Goal: Book appointment/travel/reservation

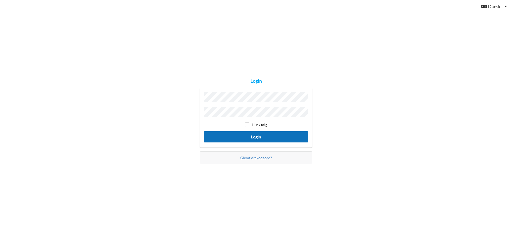
click at [266, 135] on button "Login" at bounding box center [256, 136] width 105 height 11
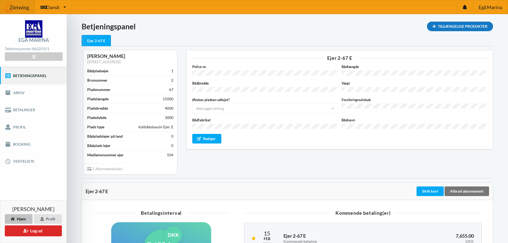
click at [472, 25] on div "Tilgængelige Produkter" at bounding box center [460, 27] width 66 height 10
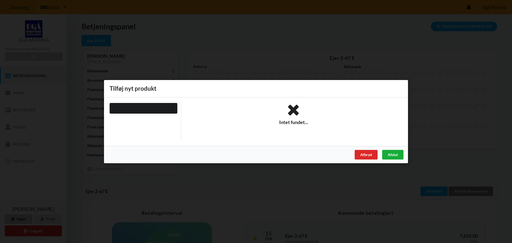
click at [397, 156] on div "Afslut" at bounding box center [392, 155] width 21 height 10
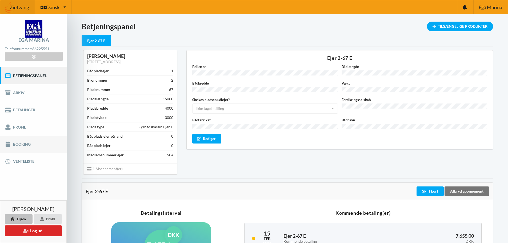
click at [21, 143] on link "Booking" at bounding box center [33, 144] width 67 height 17
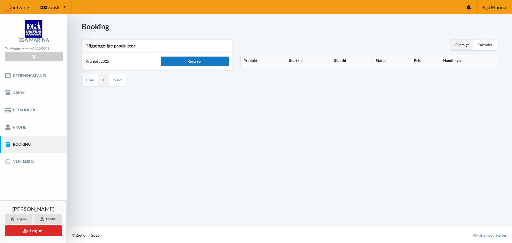
click at [194, 61] on div "Reserver" at bounding box center [195, 62] width 68 height 10
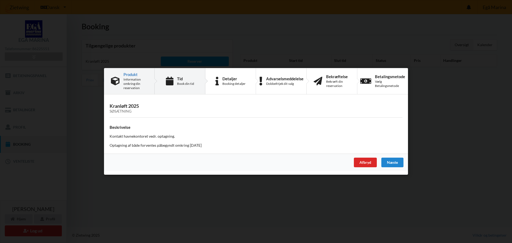
click at [186, 86] on div "Book din tid" at bounding box center [185, 84] width 17 height 4
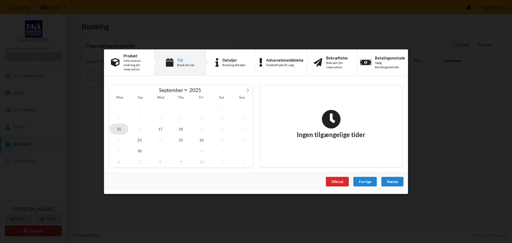
click at [119, 131] on span "15" at bounding box center [119, 128] width 19 height 11
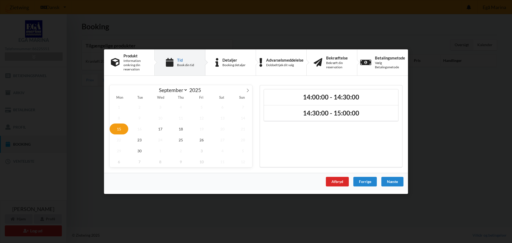
click at [426, 147] on div "Er du sikker på du vil logge ud? Nej Ja Vilkår og betingelser Brugerbetingelser…" at bounding box center [256, 121] width 512 height 243
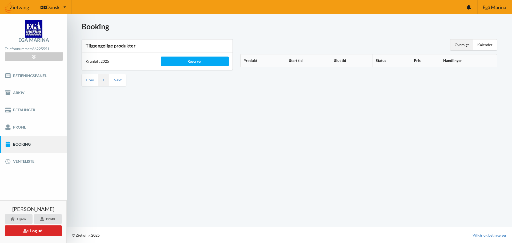
click at [34, 27] on img at bounding box center [33, 28] width 17 height 17
